Goal: Task Accomplishment & Management: Manage account settings

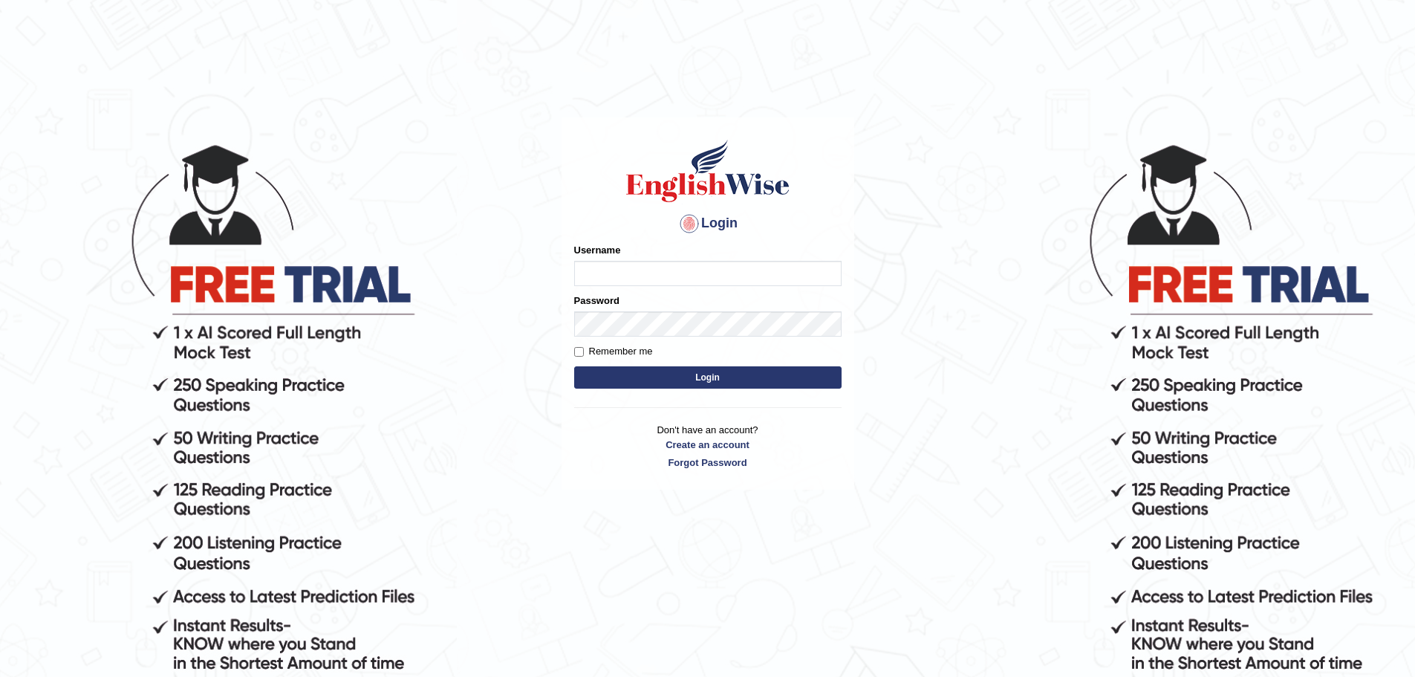
click at [649, 276] on input "Username" at bounding box center [707, 273] width 267 height 25
type input "n"
type input "NilonG"
click at [680, 380] on button "Login" at bounding box center [707, 377] width 267 height 22
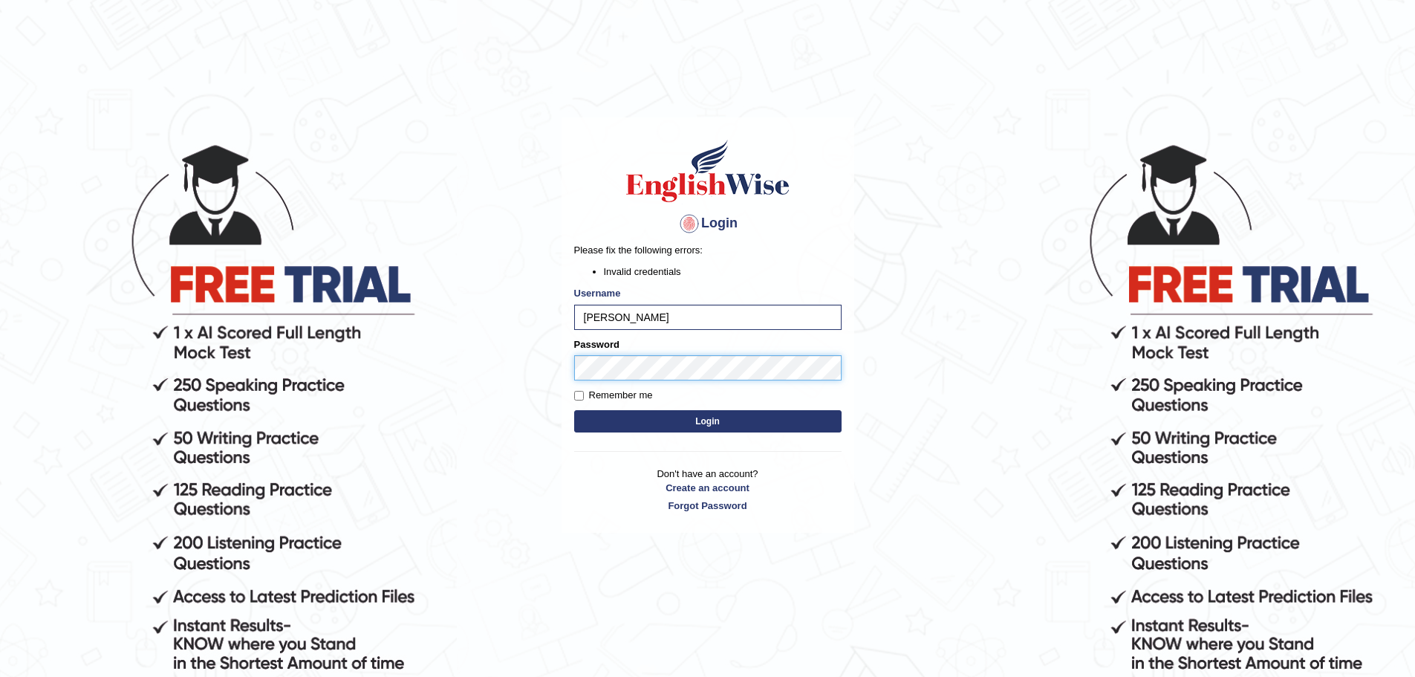
click at [553, 363] on body "Login Please fix the following errors: Invalid credentials Username NilonG Pass…" at bounding box center [707, 409] width 1415 height 677
click at [574, 410] on button "Login" at bounding box center [707, 421] width 267 height 22
click at [715, 511] on link "Forgot Password" at bounding box center [707, 505] width 267 height 14
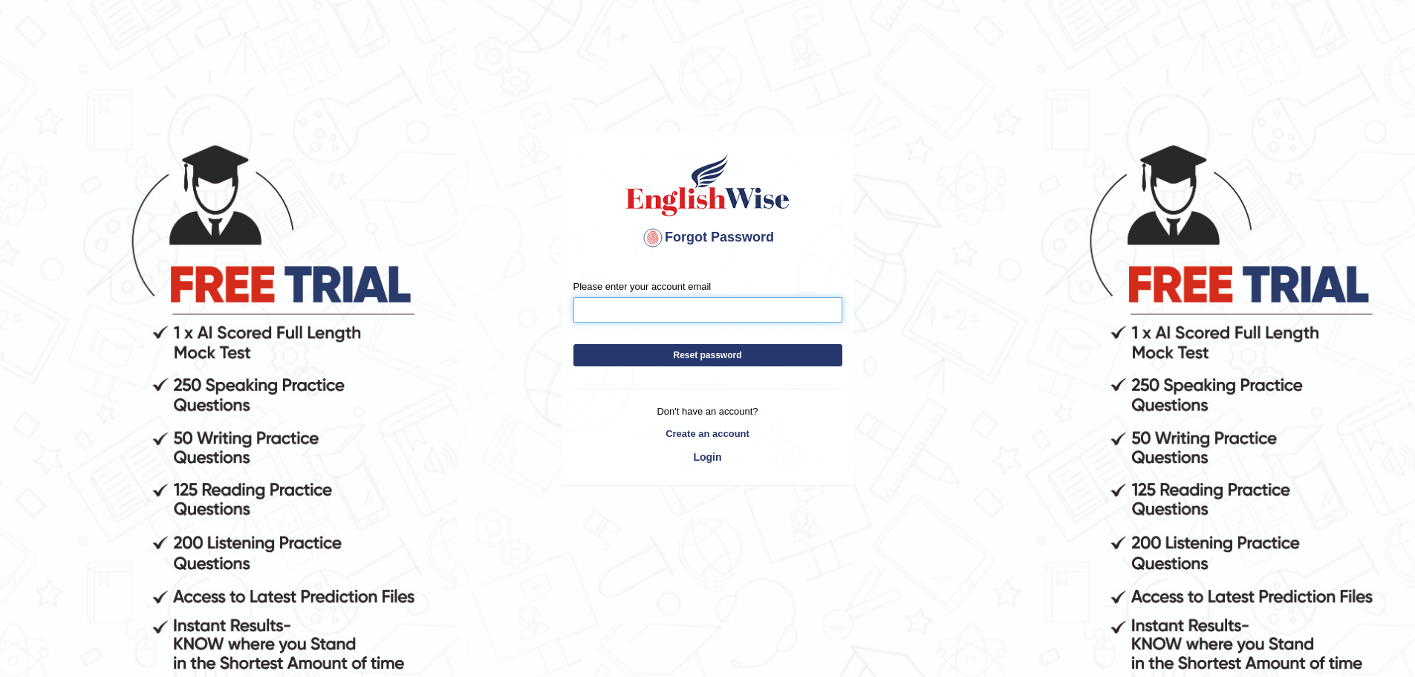
click at [615, 314] on input "Please enter your account email" at bounding box center [707, 309] width 269 height 25
type input "shahilan91@gmail.com"
click at [666, 360] on button "Reset password" at bounding box center [707, 355] width 269 height 22
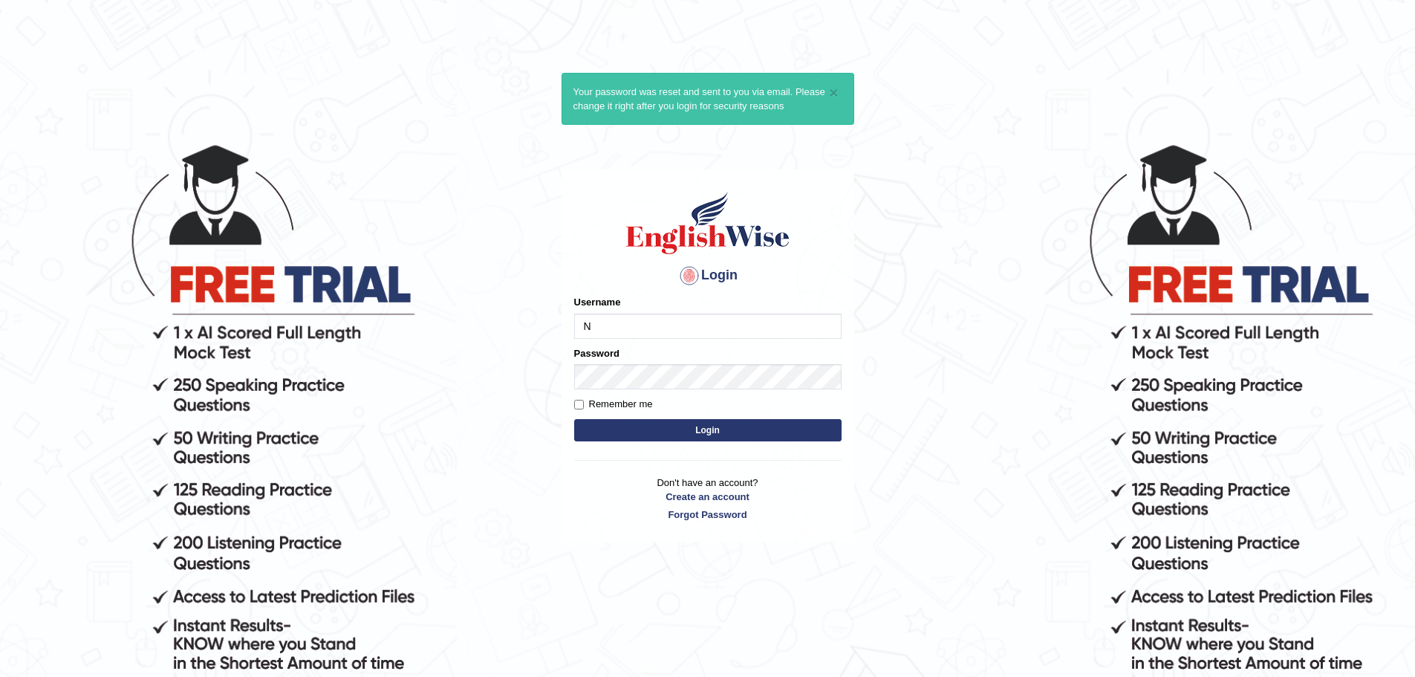
type input "N"
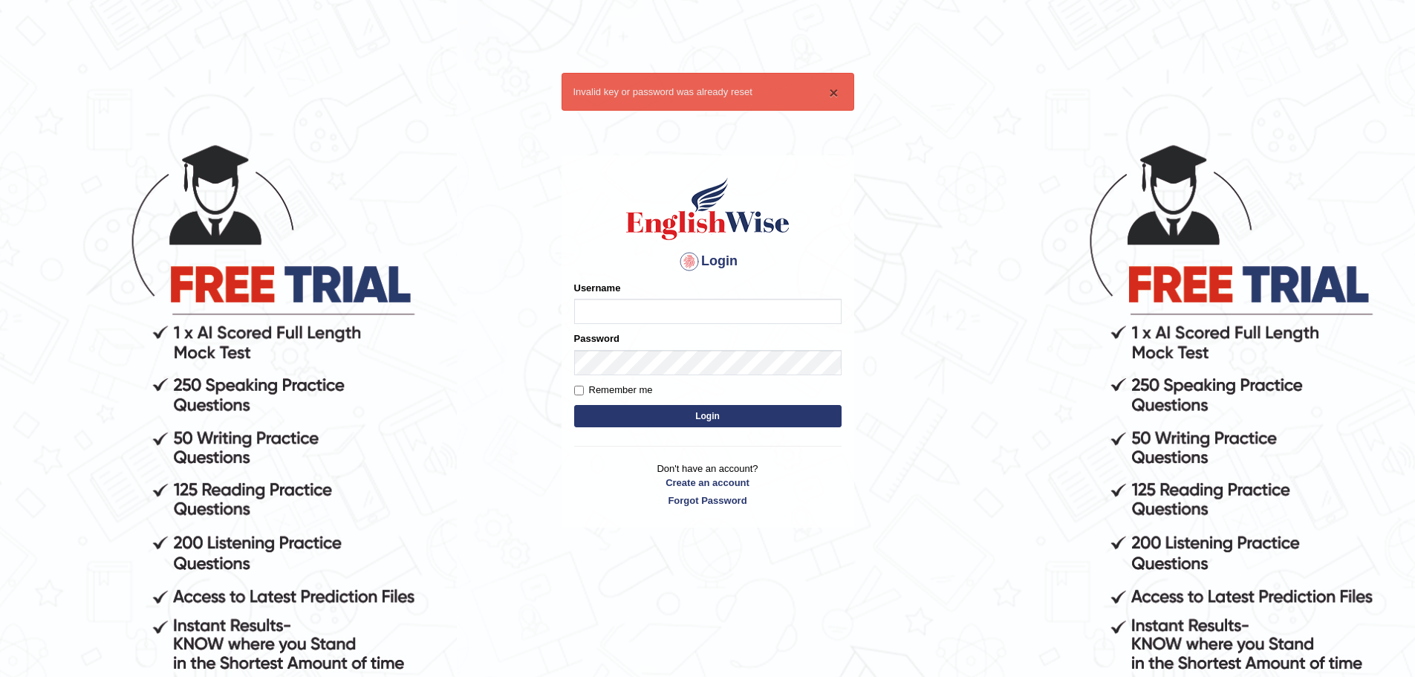
click at [836, 86] on button "×" at bounding box center [833, 93] width 9 height 16
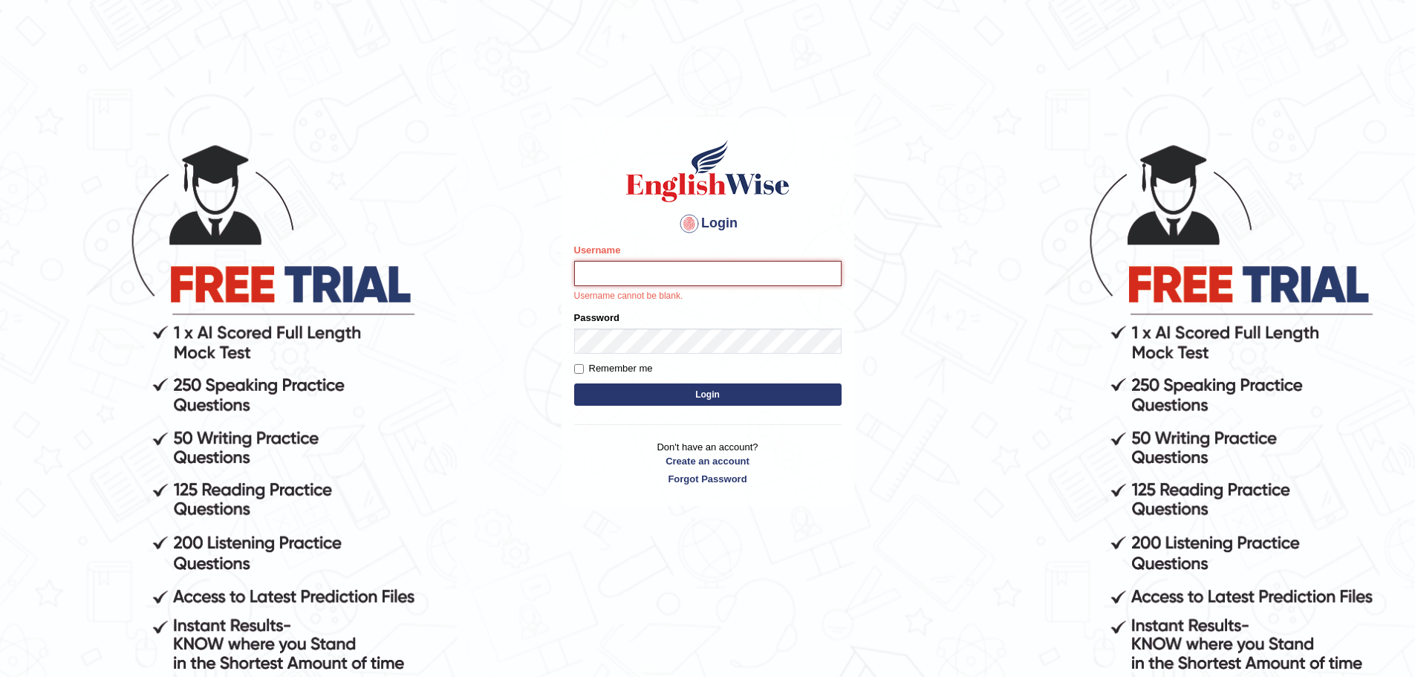
click at [621, 268] on input "Username" at bounding box center [707, 273] width 267 height 25
type input "NilonG"
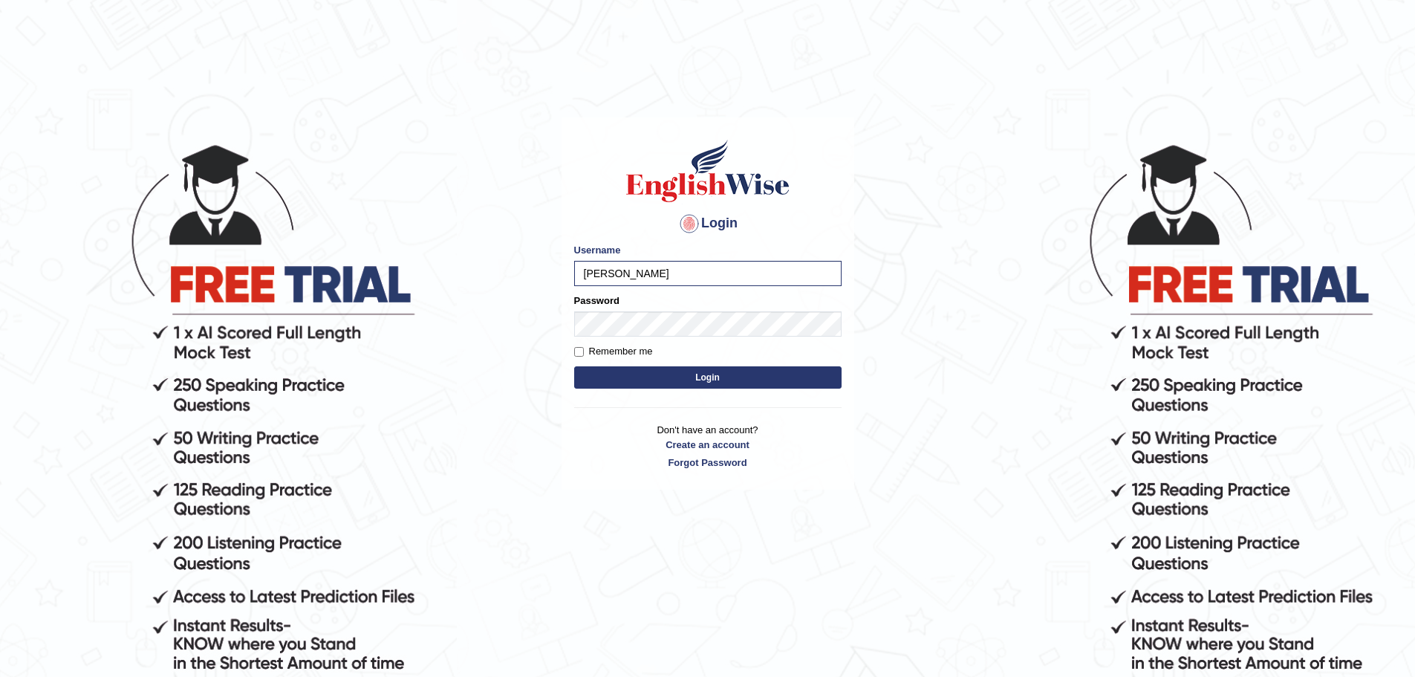
click at [616, 366] on button "Login" at bounding box center [707, 377] width 267 height 22
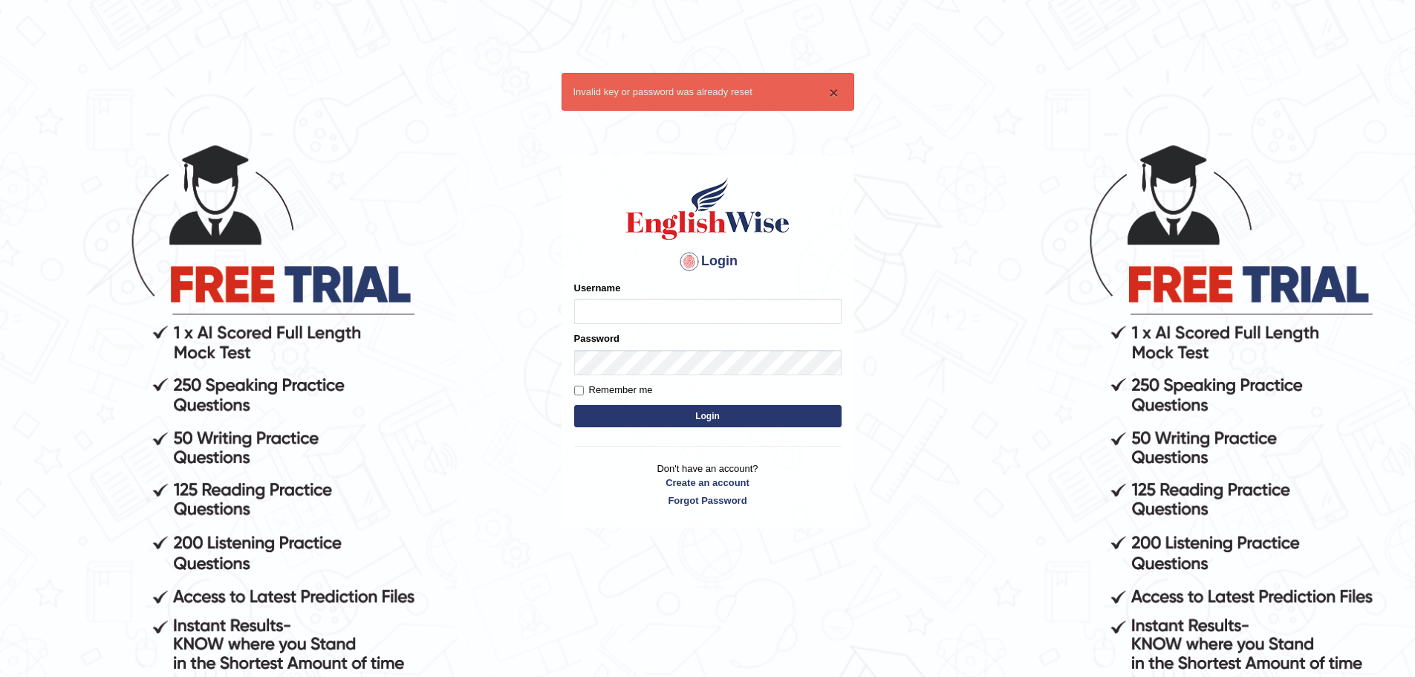
click at [834, 91] on button "×" at bounding box center [833, 93] width 9 height 16
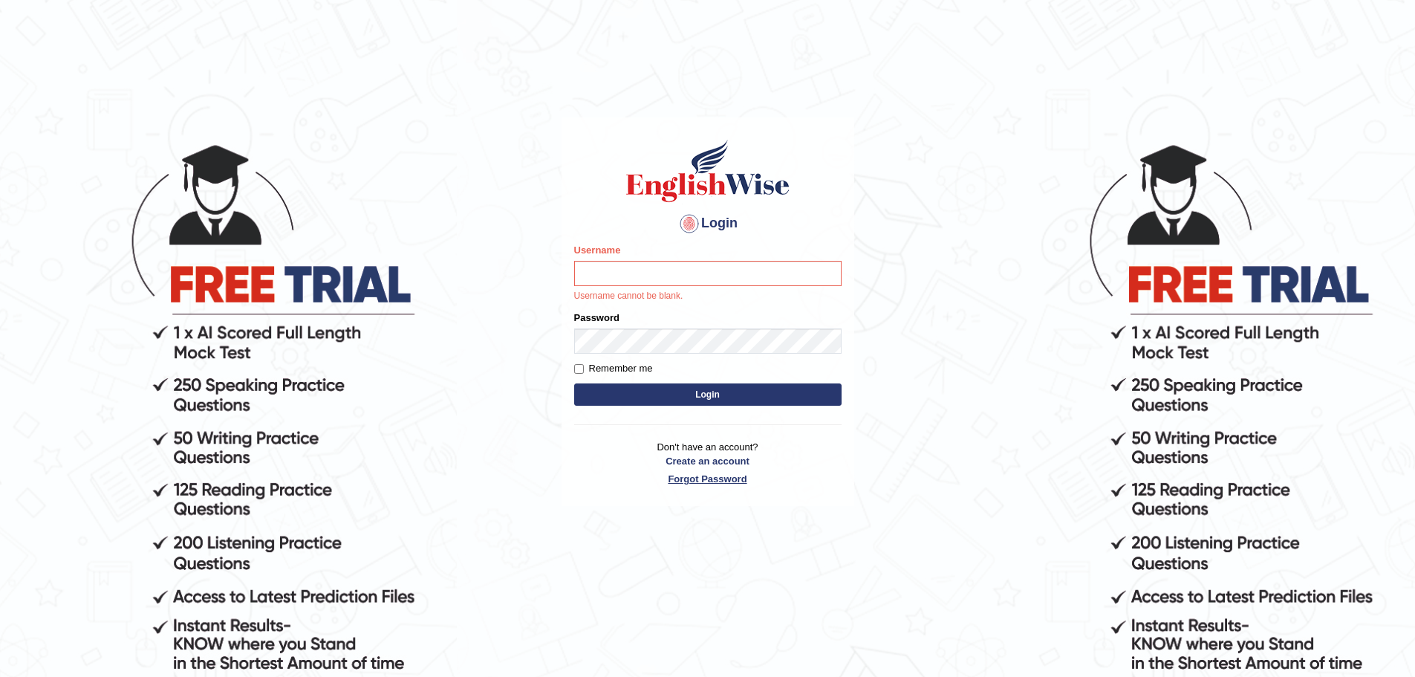
click at [691, 472] on link "Forgot Password" at bounding box center [707, 479] width 267 height 14
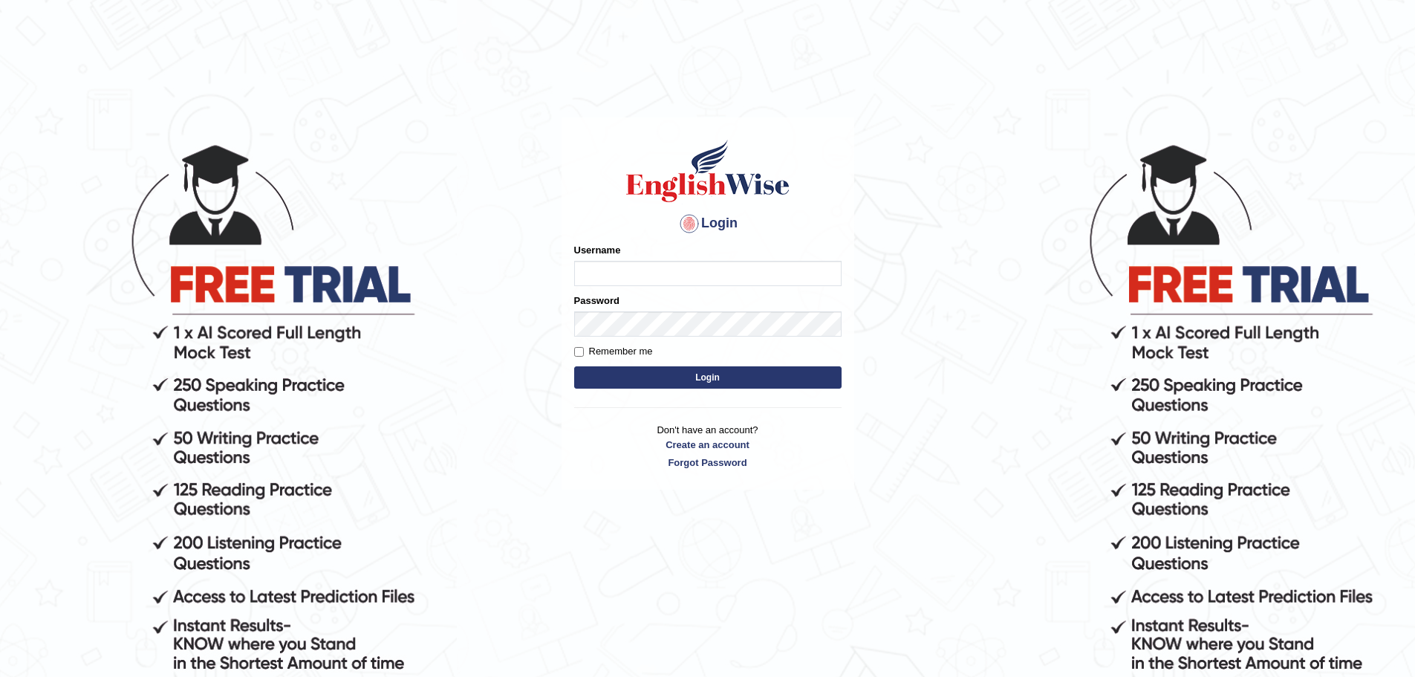
click at [617, 261] on div "Username" at bounding box center [707, 264] width 267 height 43
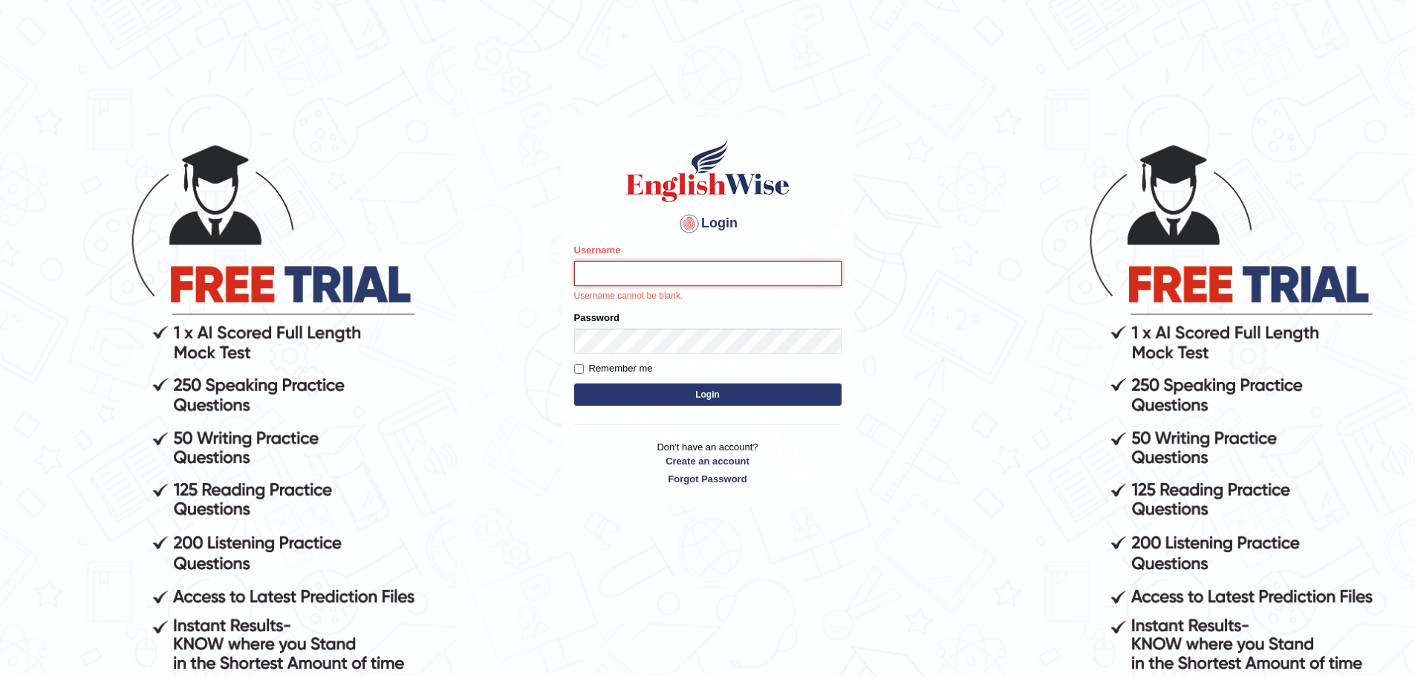
click at [620, 266] on input "Username" at bounding box center [707, 273] width 267 height 25
paste input "NilonG"
type input "NilonG"
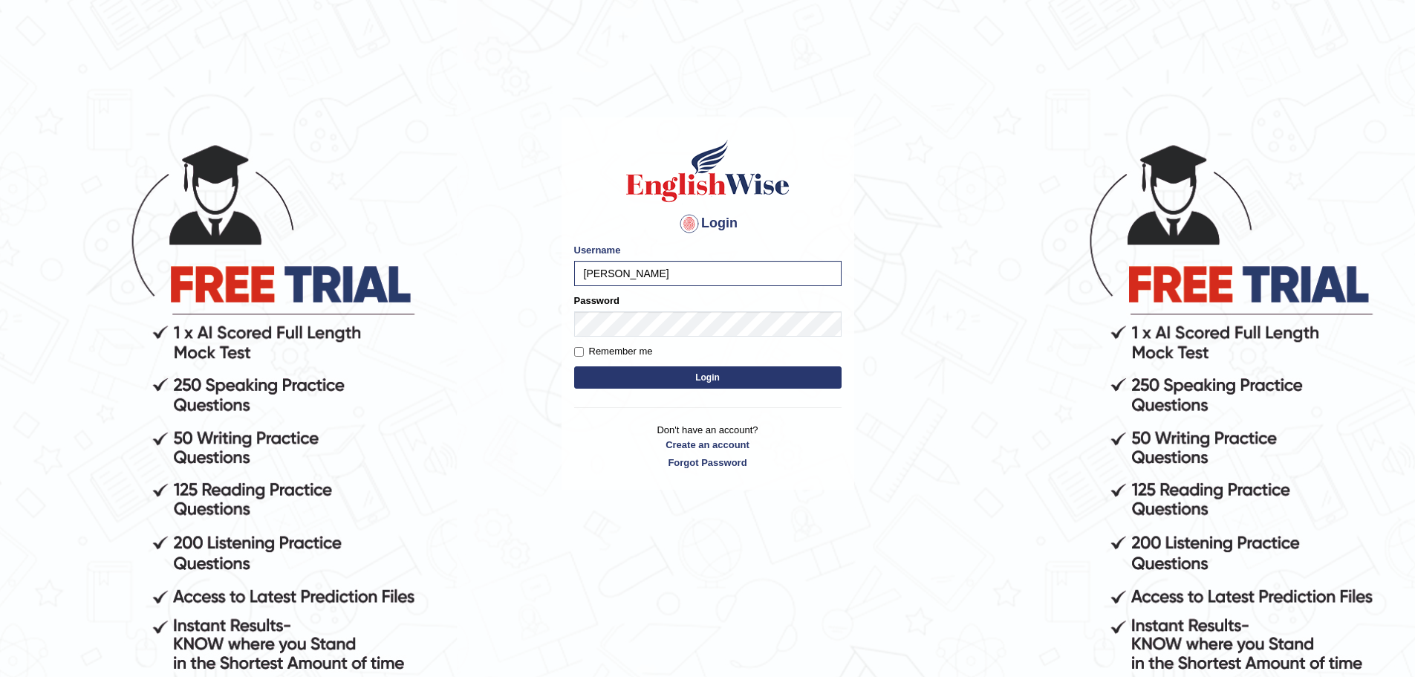
click at [602, 350] on label "Remember me" at bounding box center [613, 351] width 79 height 15
click at [584, 350] on input "Remember me" at bounding box center [579, 352] width 10 height 10
checkbox input "true"
click at [655, 388] on button "Login" at bounding box center [707, 377] width 267 height 22
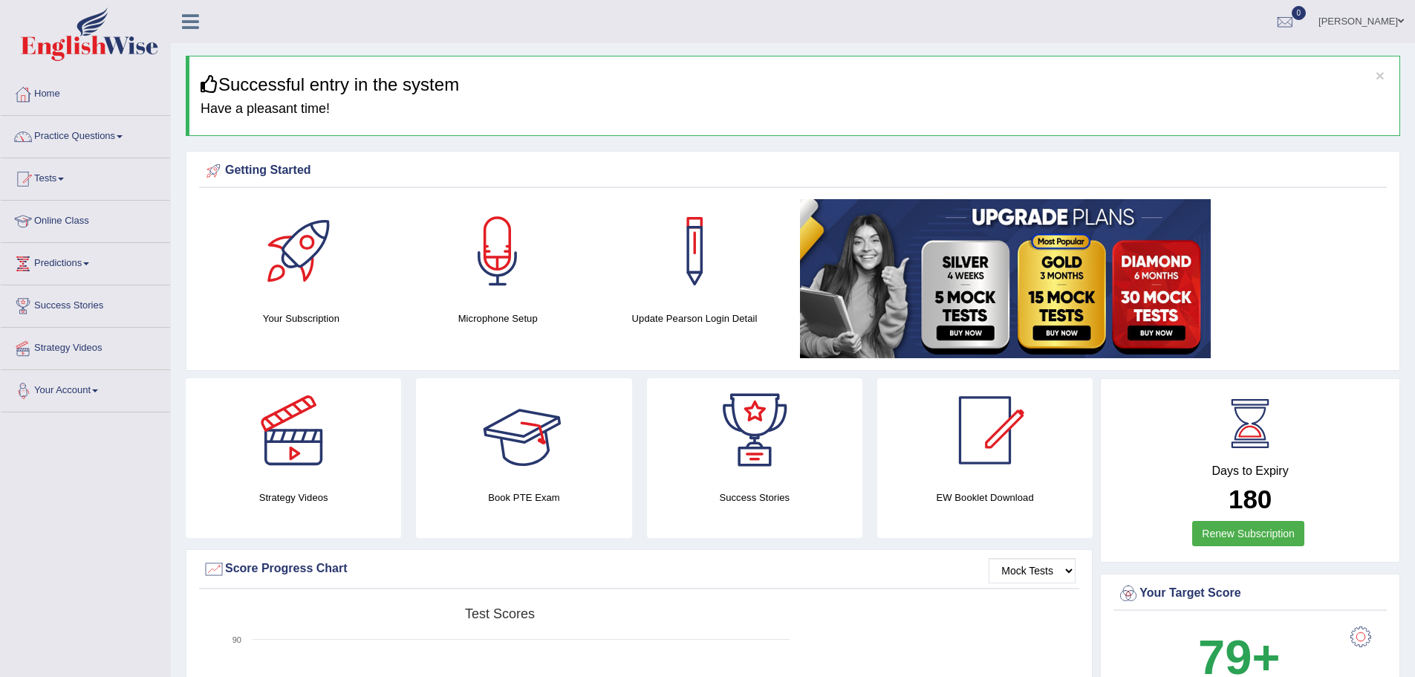
click at [39, 395] on link "Your Account" at bounding box center [85, 388] width 169 height 37
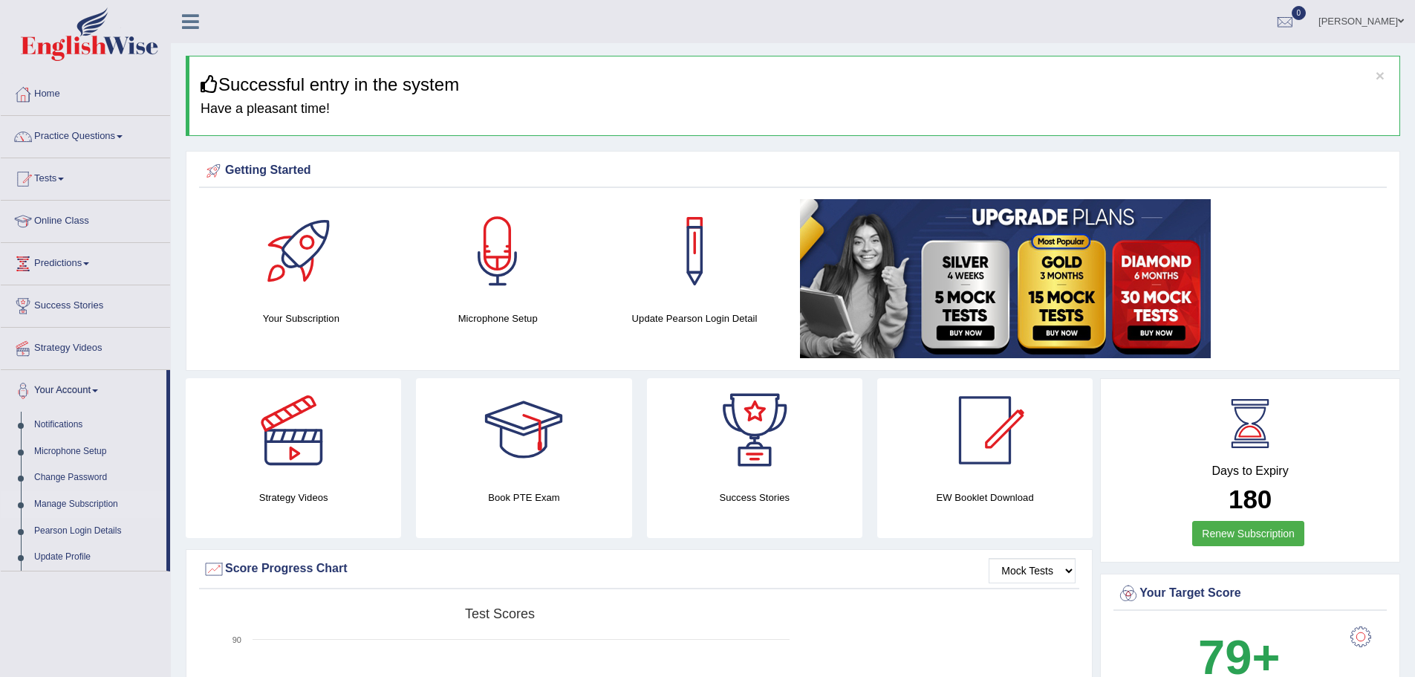
click at [103, 495] on link "Manage Subscription" at bounding box center [96, 504] width 139 height 27
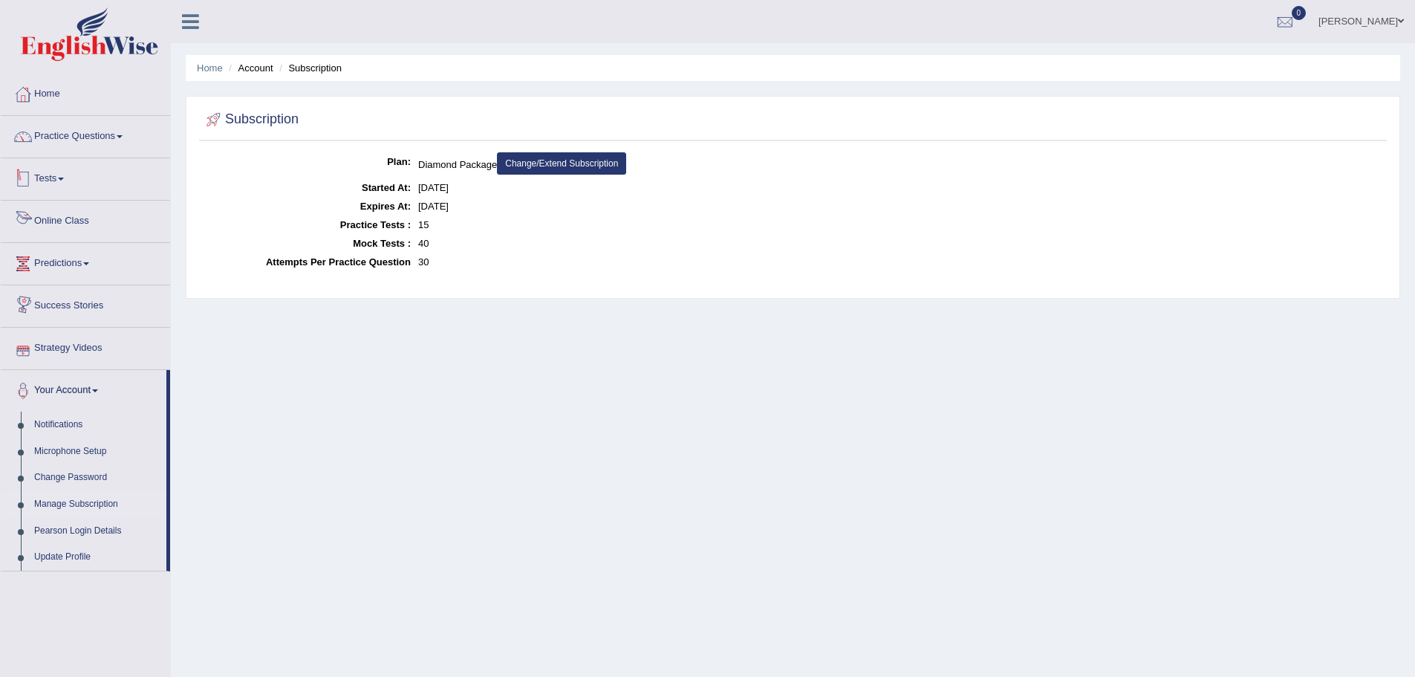
click at [60, 183] on link "Tests" at bounding box center [85, 176] width 169 height 37
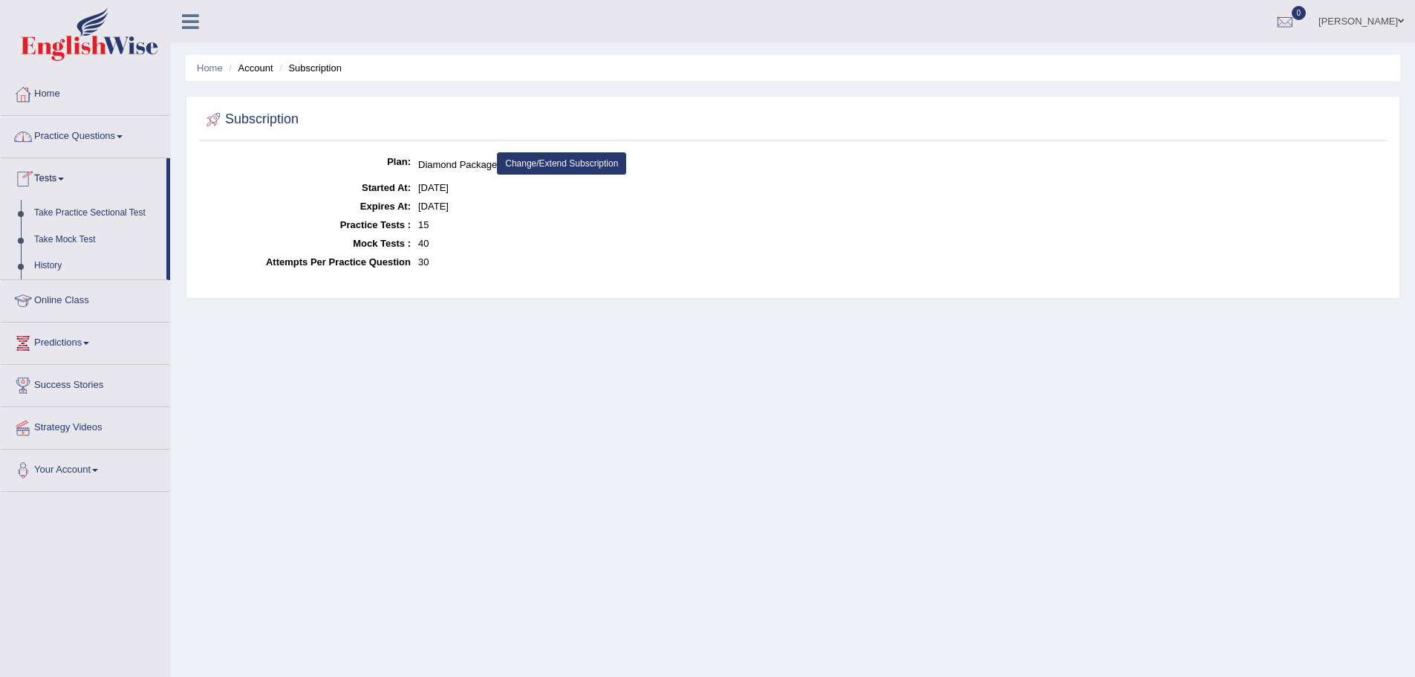
click at [62, 141] on link "Practice Questions" at bounding box center [85, 134] width 169 height 37
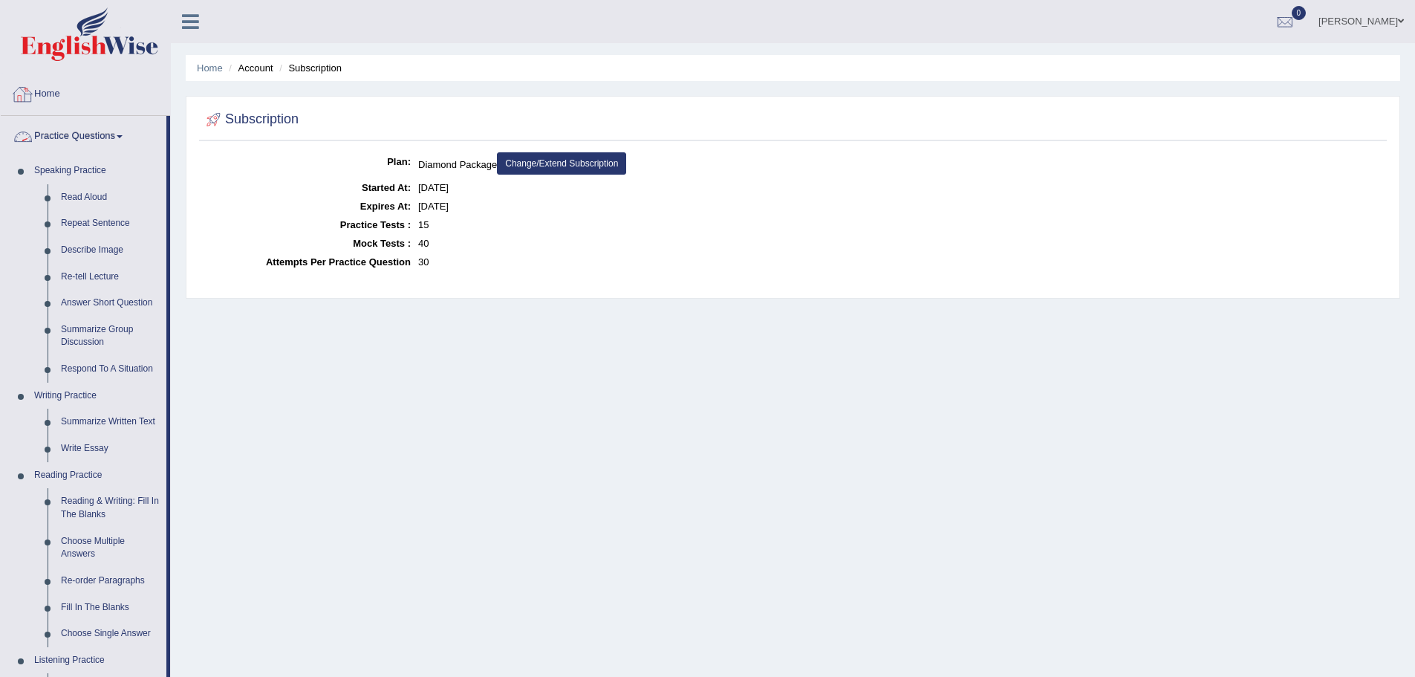
click at [49, 90] on link "Home" at bounding box center [85, 92] width 169 height 37
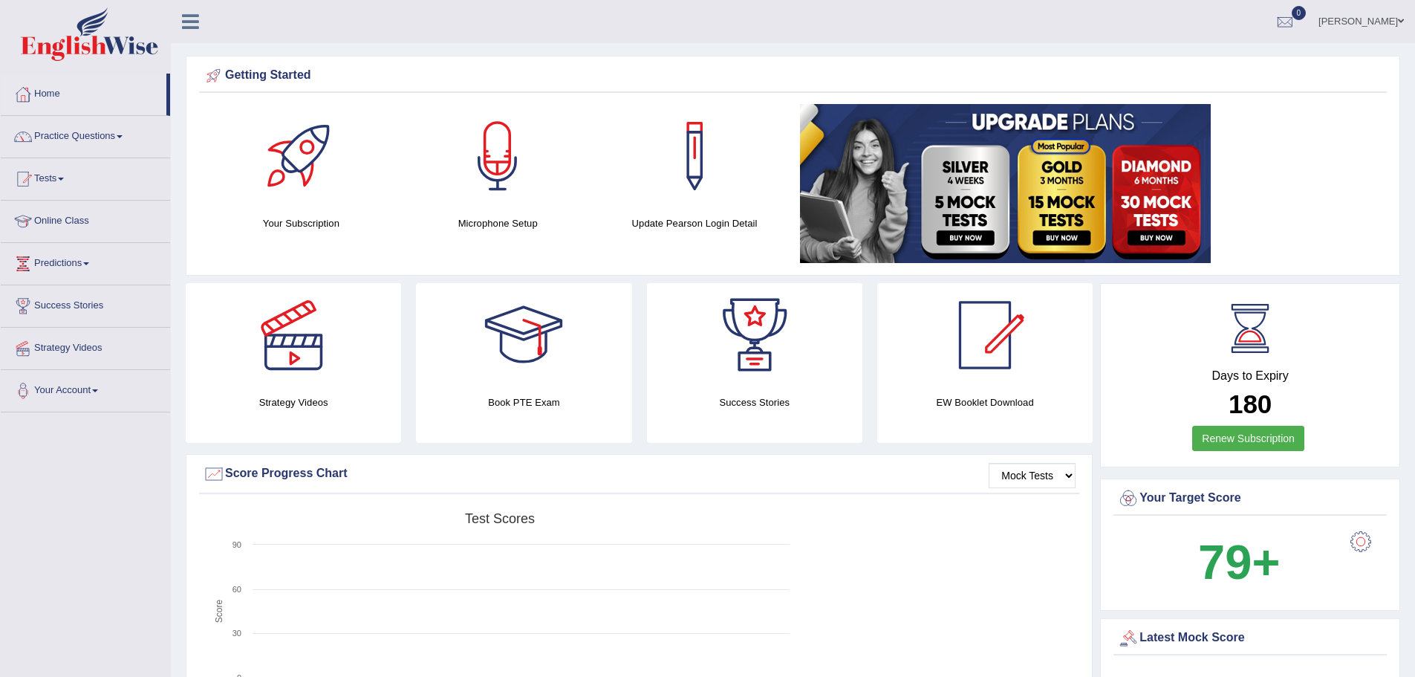
click at [61, 384] on link "Your Account" at bounding box center [85, 388] width 169 height 37
click at [92, 533] on link "Pearson Login Details" at bounding box center [96, 531] width 139 height 27
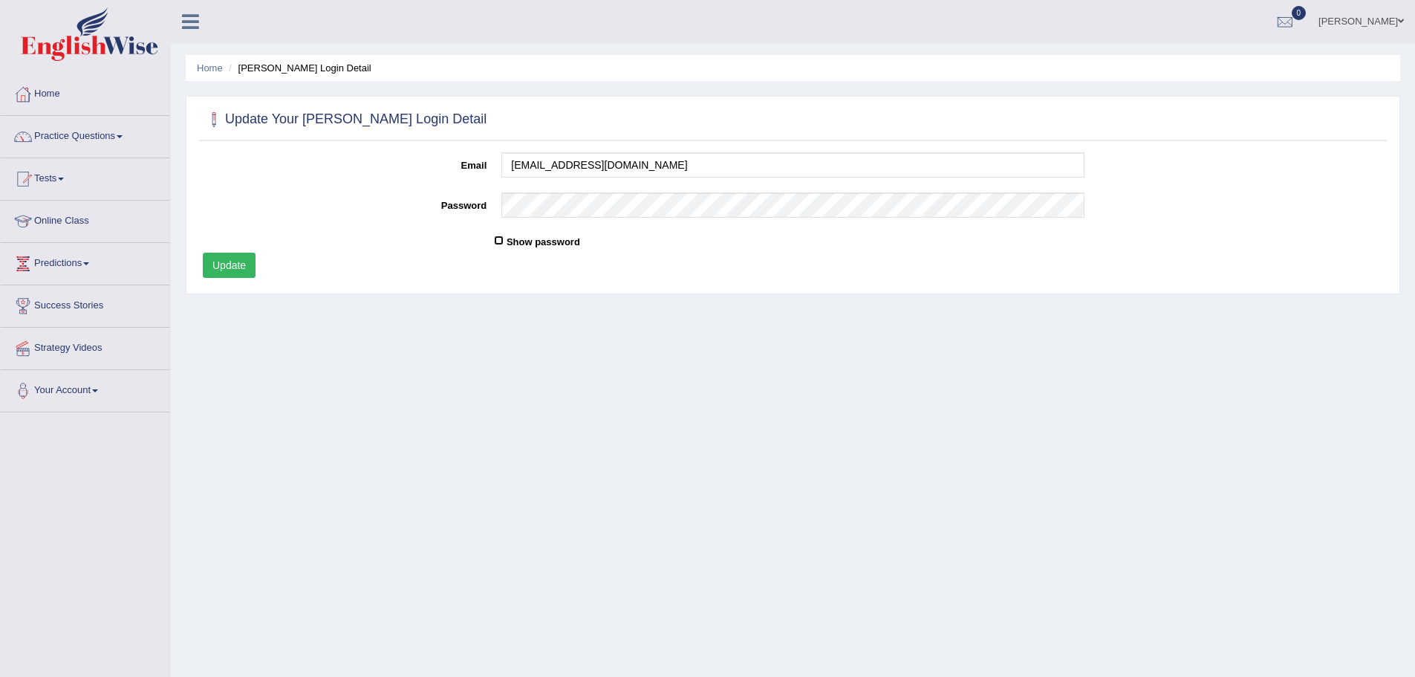
click at [494, 236] on input "Show password" at bounding box center [499, 240] width 10 height 10
checkbox input "true"
click at [241, 264] on button "Update" at bounding box center [229, 265] width 53 height 25
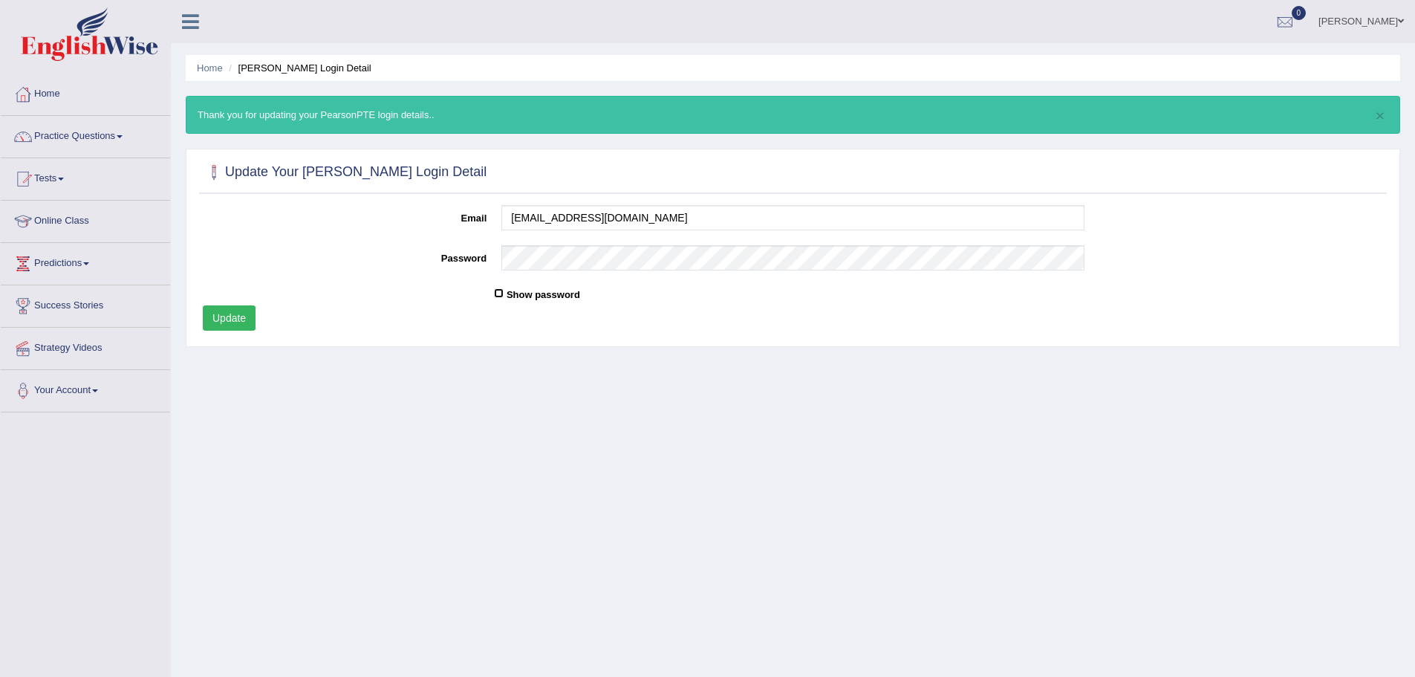
click at [494, 296] on input "Show password" at bounding box center [499, 293] width 10 height 10
checkbox input "true"
click at [80, 349] on link "Strategy Videos" at bounding box center [85, 346] width 169 height 37
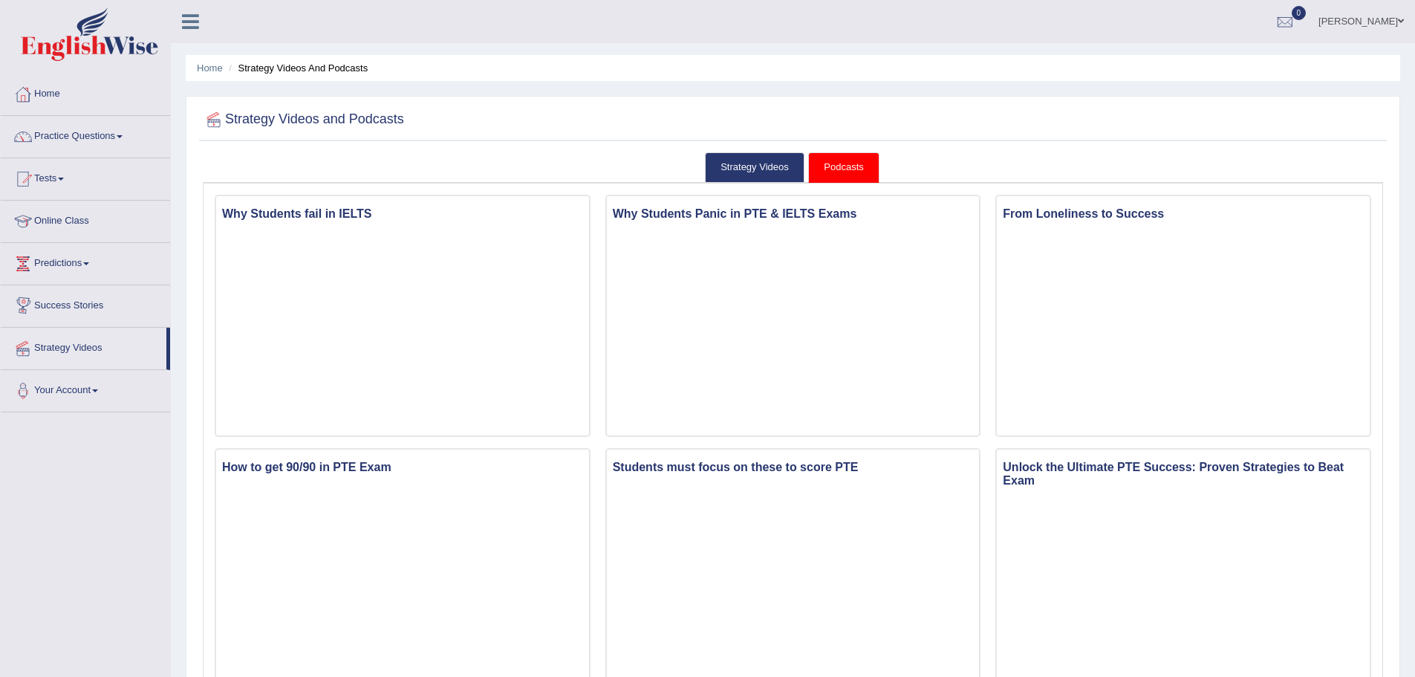
click at [73, 307] on link "Success Stories" at bounding box center [85, 303] width 169 height 37
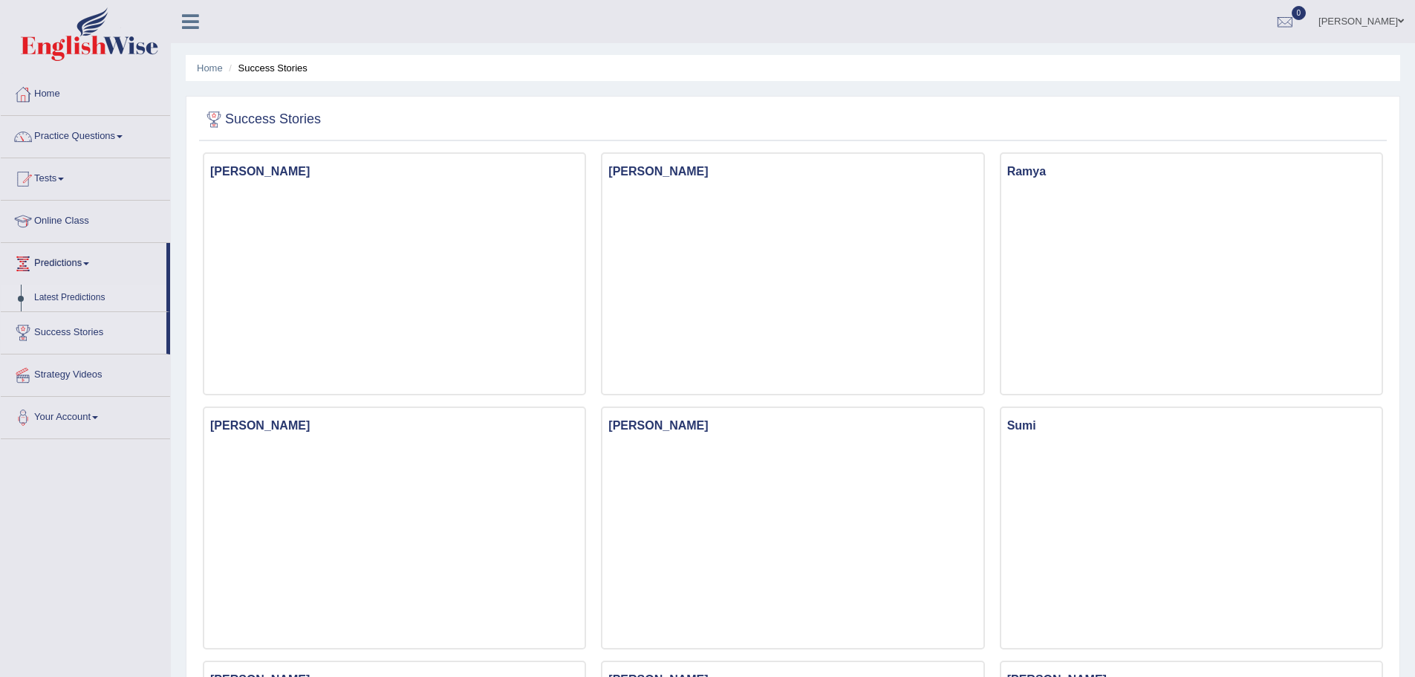
click at [69, 298] on link "Latest Predictions" at bounding box center [96, 297] width 139 height 27
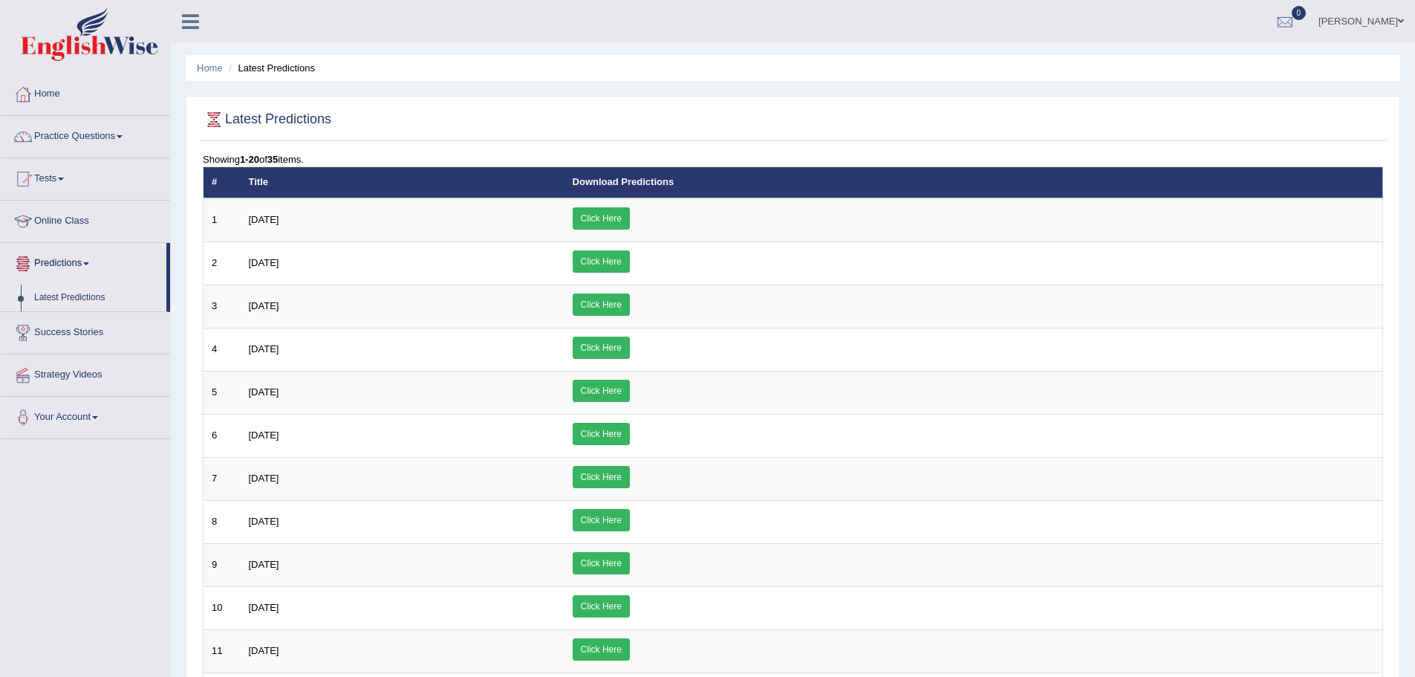
click at [65, 223] on link "Online Class" at bounding box center [85, 219] width 169 height 37
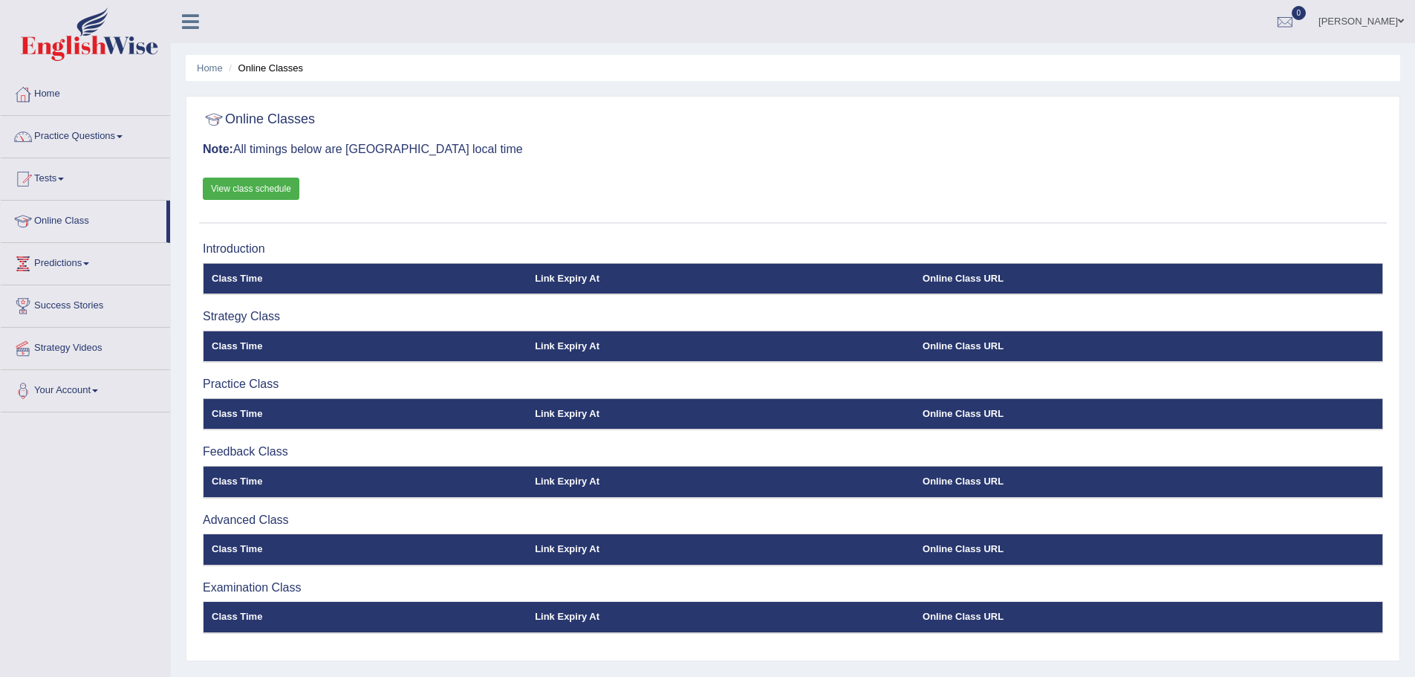
click at [263, 186] on link "View class schedule" at bounding box center [251, 189] width 97 height 22
click at [65, 100] on link "Home" at bounding box center [85, 92] width 169 height 37
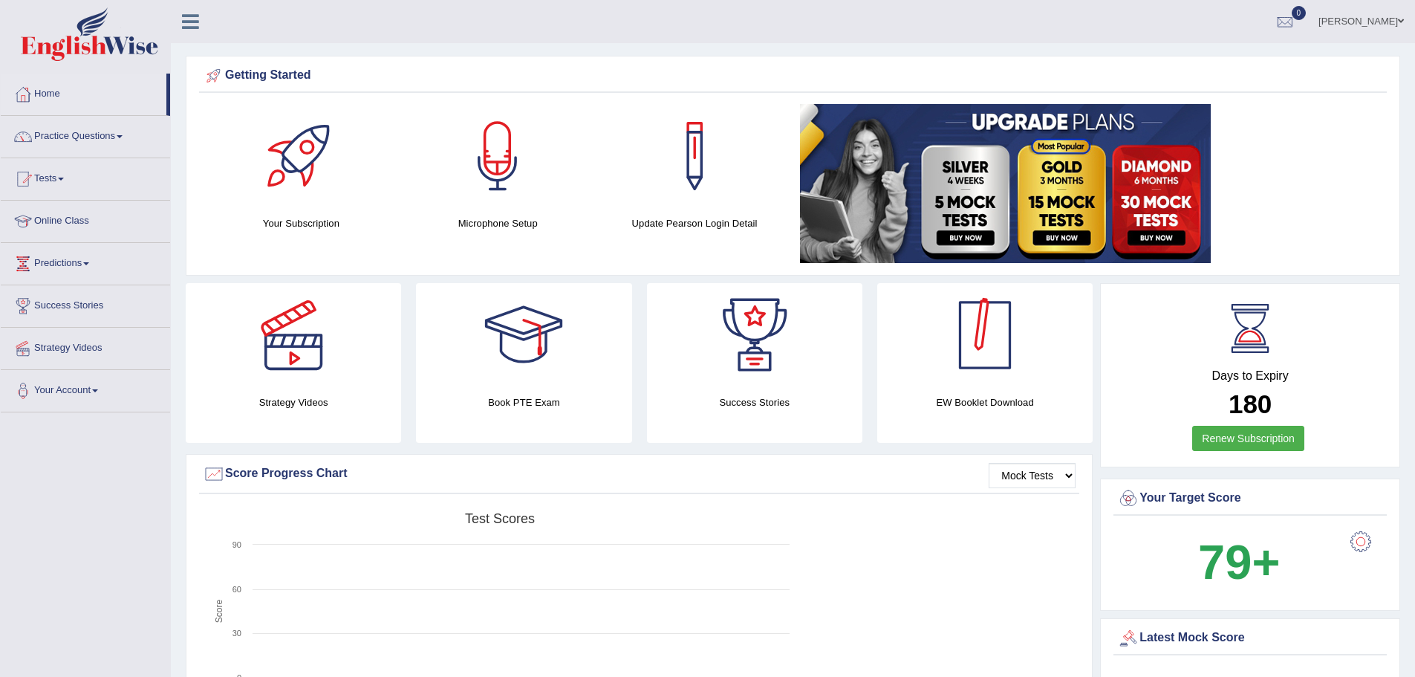
click at [987, 345] on div at bounding box center [985, 335] width 104 height 104
